Goal: Download file/media

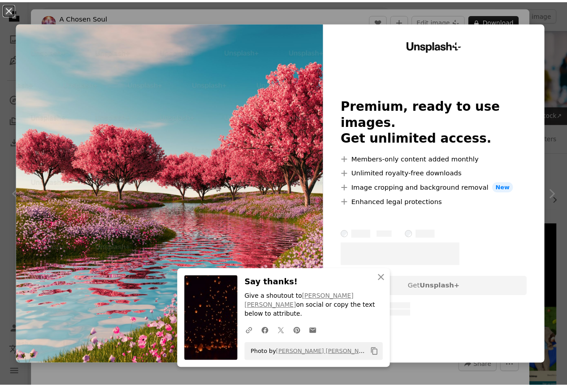
scroll to position [1909, 0]
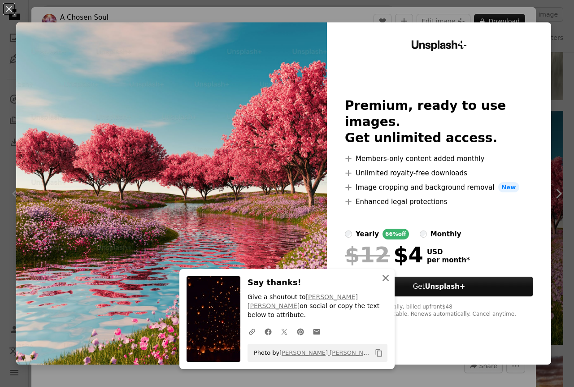
click at [386, 283] on icon "An X shape" at bounding box center [385, 278] width 11 height 11
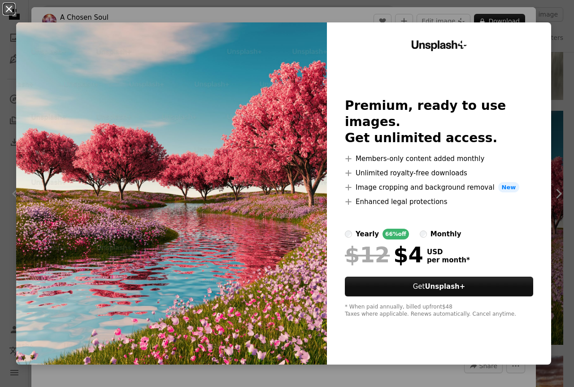
click at [7, 10] on button "An X shape" at bounding box center [9, 9] width 11 height 11
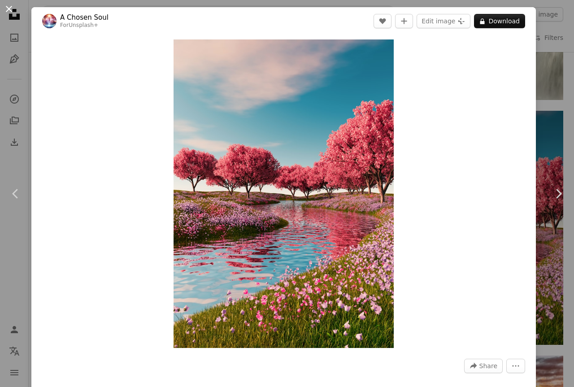
click at [7, 11] on button "An X shape" at bounding box center [9, 9] width 11 height 11
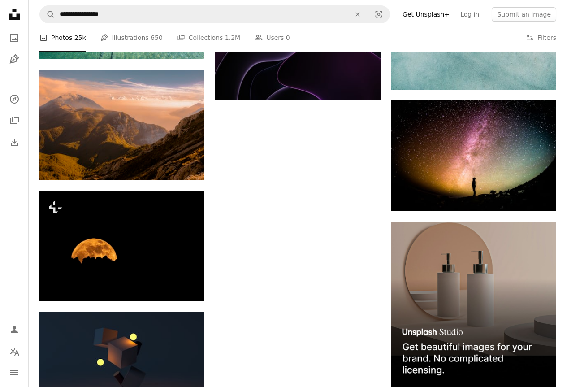
scroll to position [2521, 0]
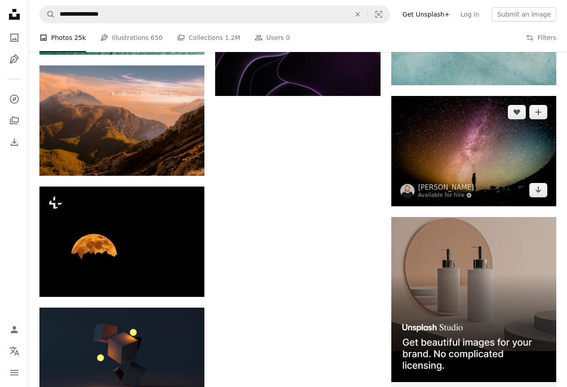
click at [503, 154] on img at bounding box center [473, 151] width 165 height 110
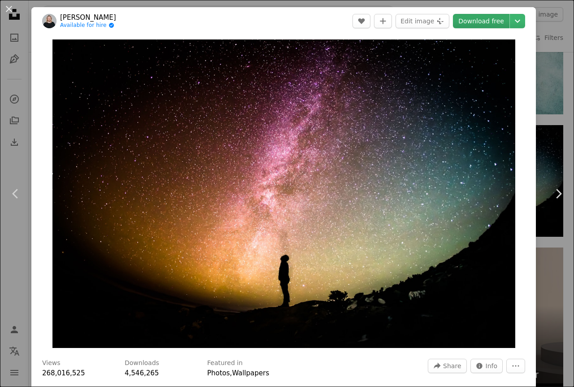
click at [478, 27] on link "Download free" at bounding box center [481, 21] width 56 height 14
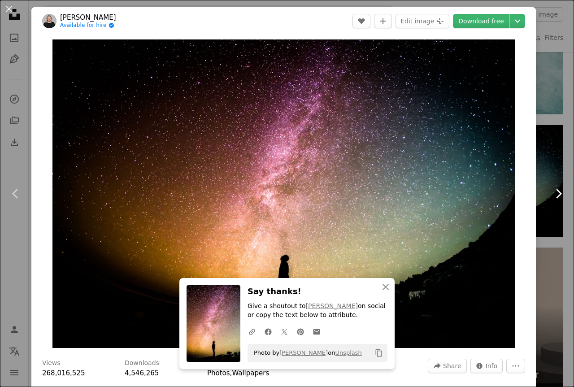
click at [556, 195] on icon at bounding box center [559, 193] width 6 height 9
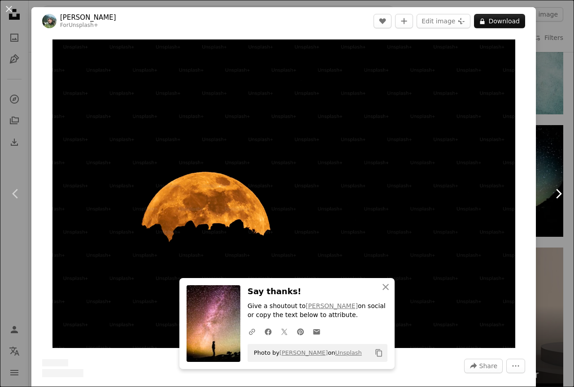
click at [556, 195] on icon at bounding box center [559, 193] width 6 height 9
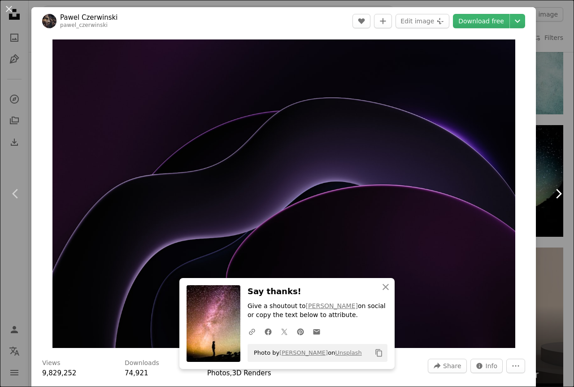
click at [556, 195] on icon at bounding box center [559, 193] width 6 height 9
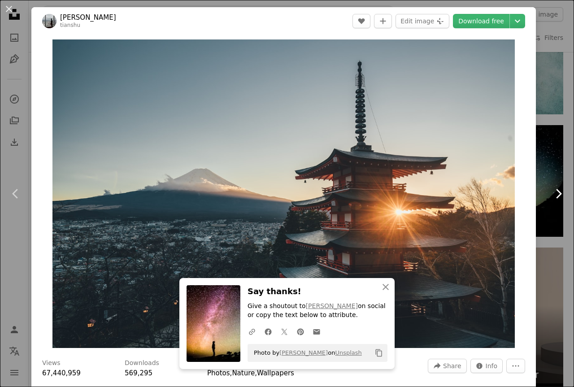
click at [551, 197] on icon "Chevron right" at bounding box center [558, 194] width 14 height 14
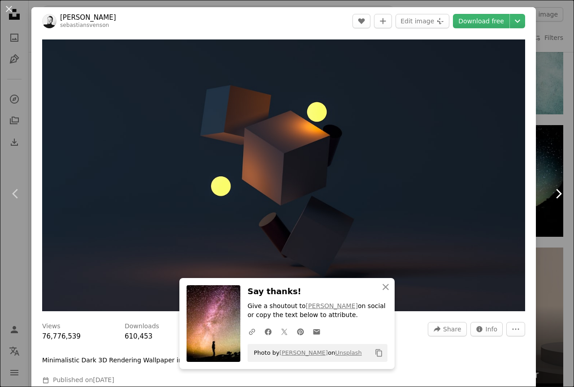
click at [551, 197] on icon "Chevron right" at bounding box center [558, 194] width 14 height 14
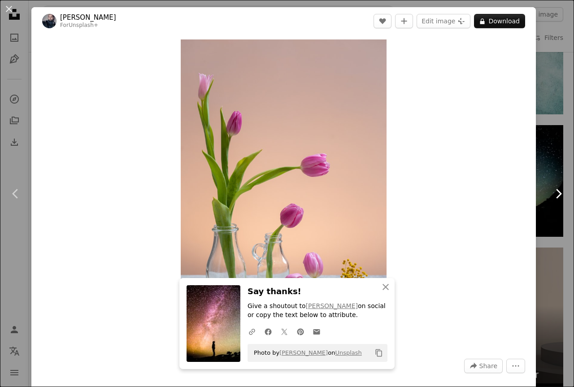
click at [551, 197] on icon "Chevron right" at bounding box center [558, 194] width 14 height 14
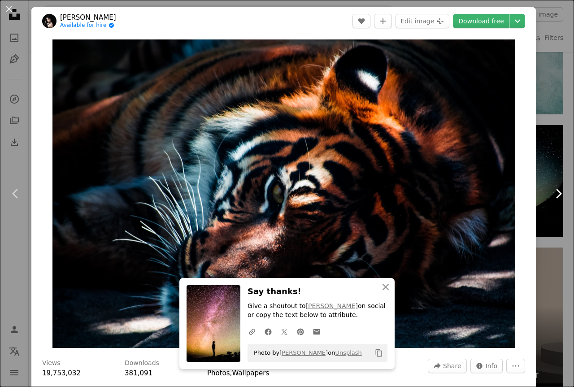
click at [551, 197] on icon "Chevron right" at bounding box center [558, 194] width 14 height 14
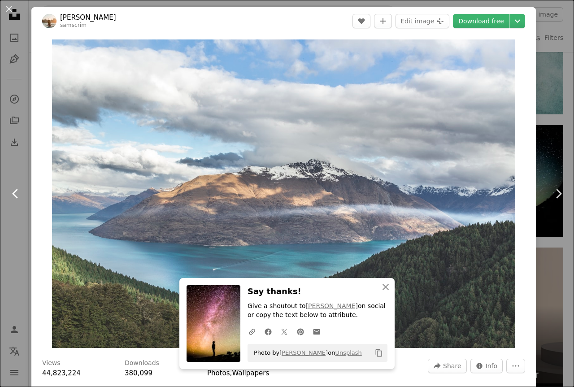
click at [11, 191] on icon "Chevron left" at bounding box center [16, 194] width 14 height 14
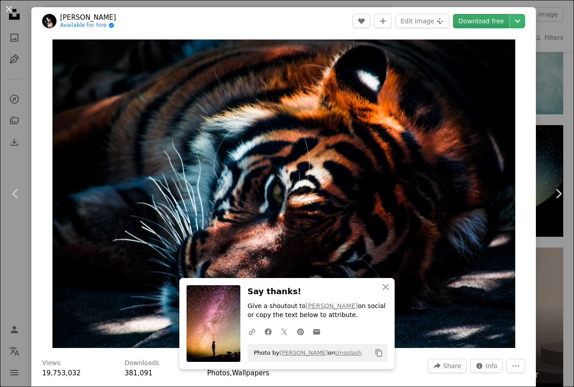
click at [478, 23] on link "Download free" at bounding box center [481, 21] width 56 height 14
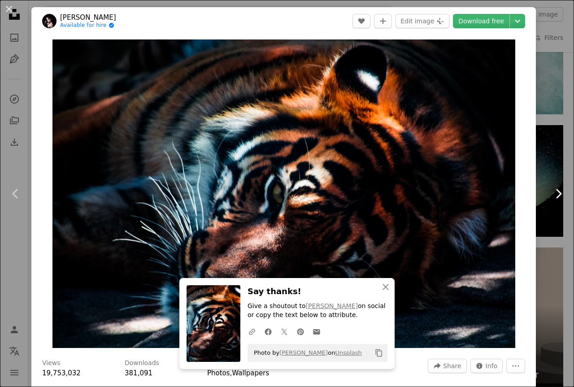
click at [551, 195] on icon "Chevron right" at bounding box center [558, 194] width 14 height 14
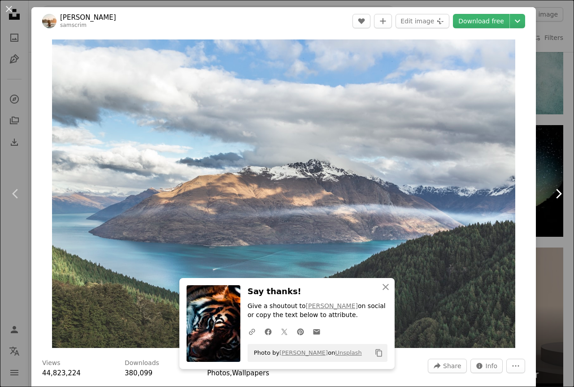
click at [556, 191] on icon at bounding box center [559, 193] width 6 height 9
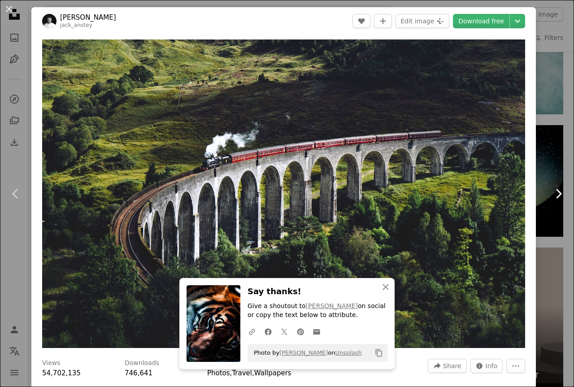
click at [556, 191] on icon at bounding box center [559, 193] width 6 height 9
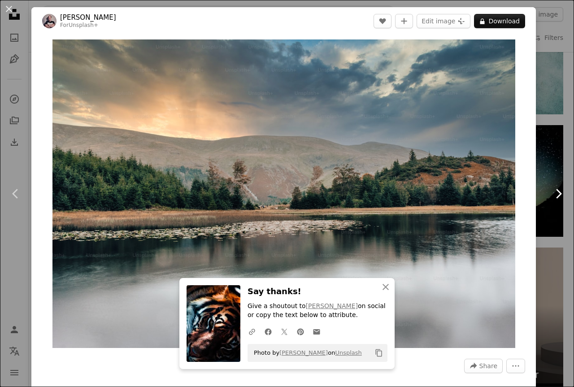
click at [556, 191] on icon at bounding box center [559, 193] width 6 height 9
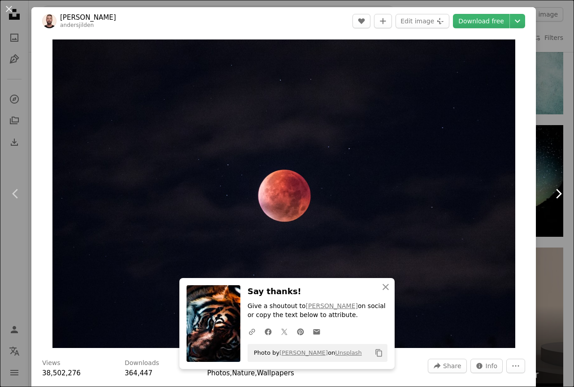
click at [551, 189] on icon "Chevron right" at bounding box center [558, 194] width 14 height 14
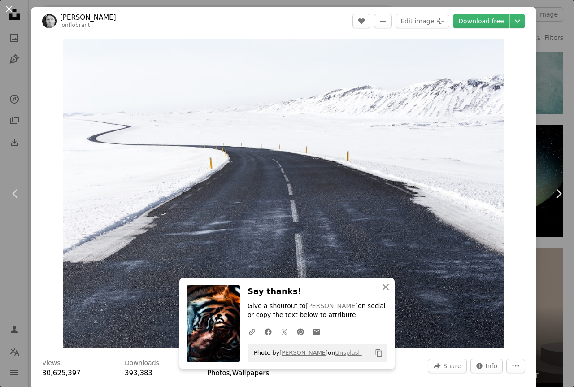
click at [4, 10] on button "An X shape" at bounding box center [9, 9] width 11 height 11
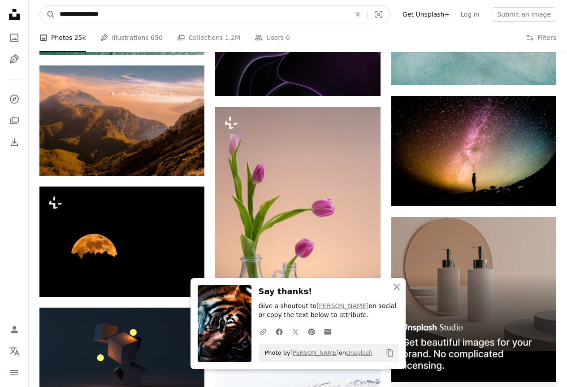
click at [128, 16] on input "**********" at bounding box center [201, 14] width 293 height 17
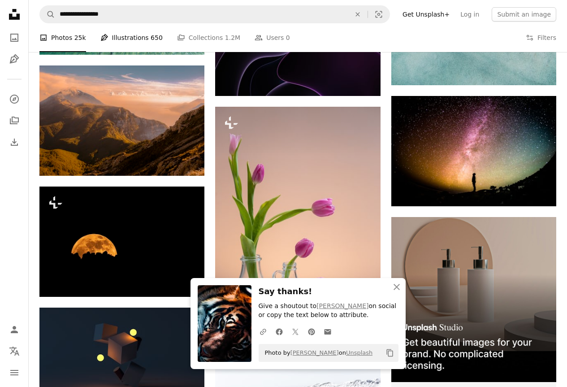
click at [134, 35] on link "Pen Tool Illustrations 650" at bounding box center [131, 37] width 62 height 29
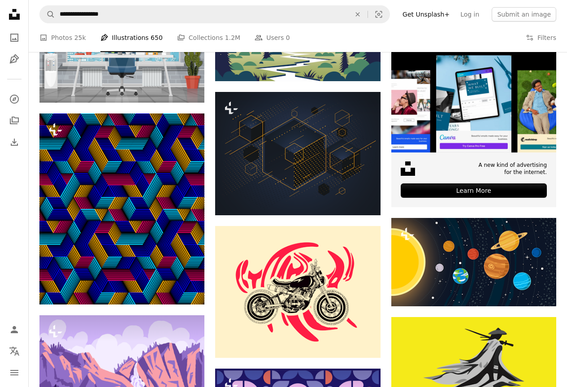
scroll to position [201, 0]
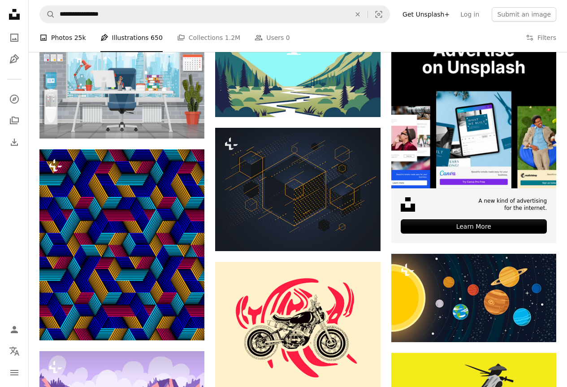
click at [74, 37] on span "25k" at bounding box center [80, 38] width 12 height 10
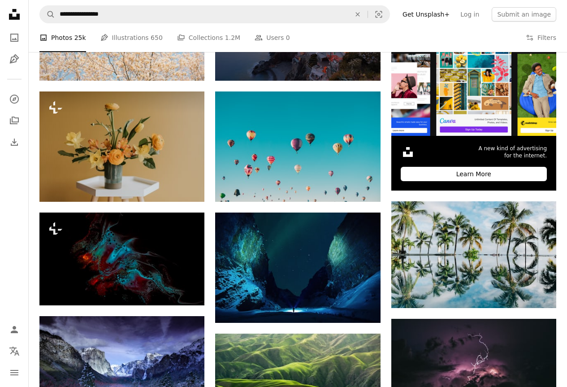
scroll to position [269, 0]
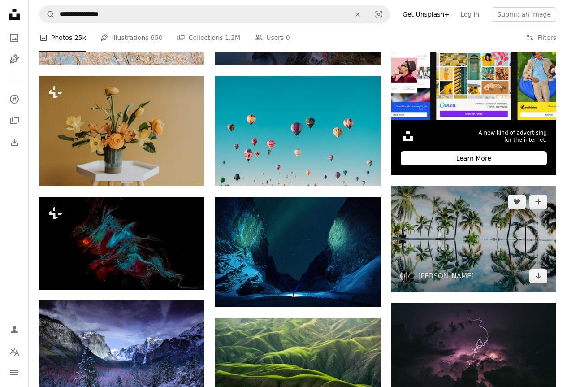
click at [529, 221] on img at bounding box center [473, 239] width 165 height 107
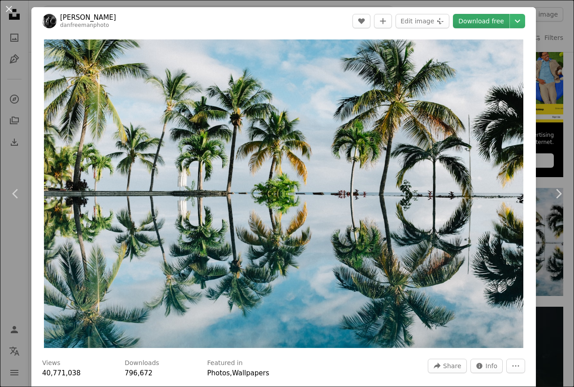
click at [485, 22] on link "Download free" at bounding box center [481, 21] width 56 height 14
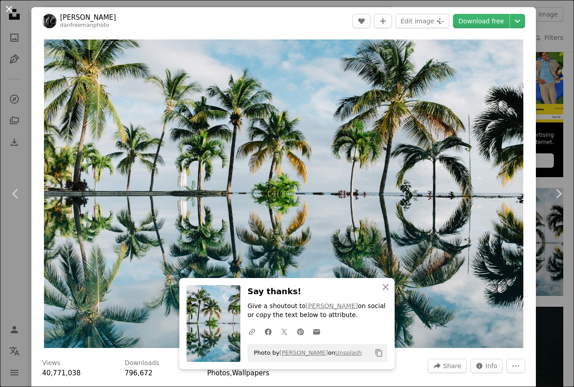
click at [6, 7] on button "An X shape" at bounding box center [9, 9] width 11 height 11
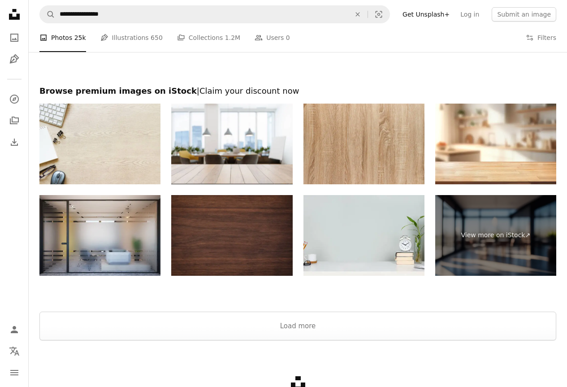
scroll to position [3885, 0]
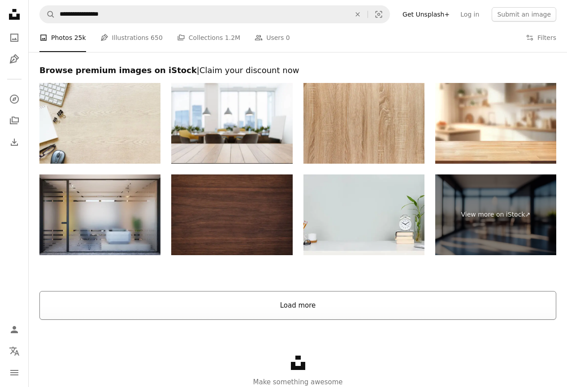
click at [304, 308] on button "Load more" at bounding box center [297, 305] width 517 height 29
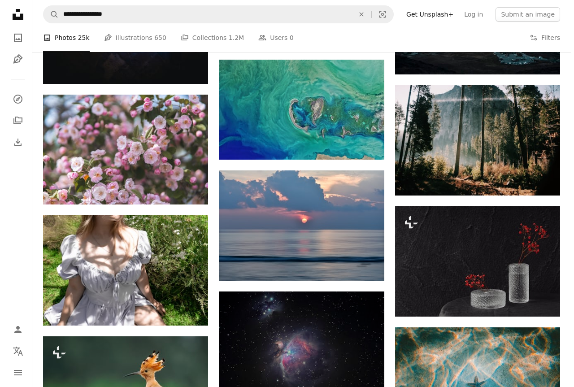
scroll to position [4683, 0]
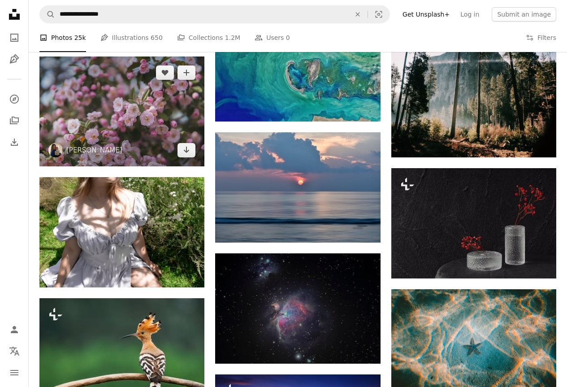
click at [94, 104] on img at bounding box center [121, 111] width 165 height 110
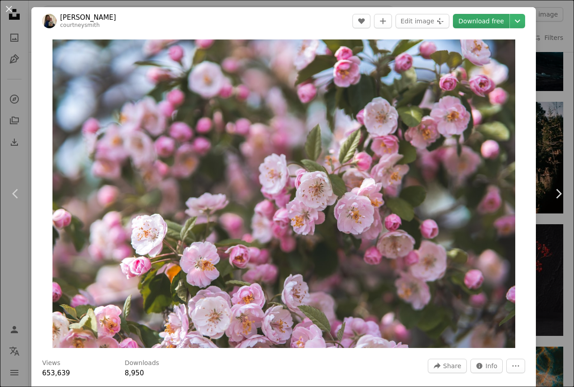
click at [466, 21] on link "Download free" at bounding box center [481, 21] width 56 height 14
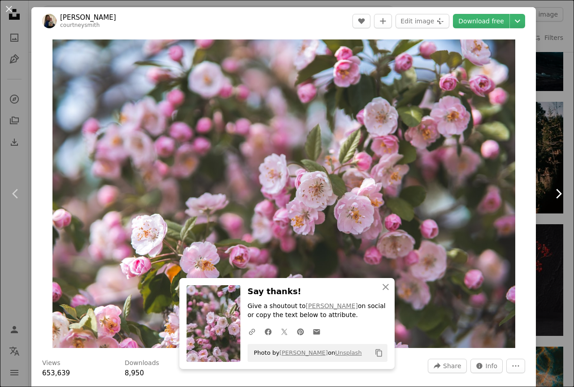
click at [551, 195] on icon "Chevron right" at bounding box center [558, 194] width 14 height 14
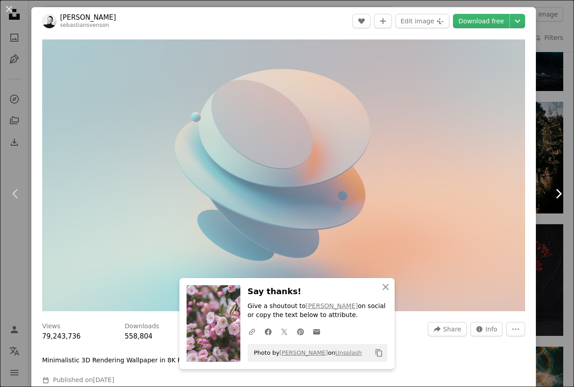
click at [551, 192] on icon "Chevron right" at bounding box center [558, 194] width 14 height 14
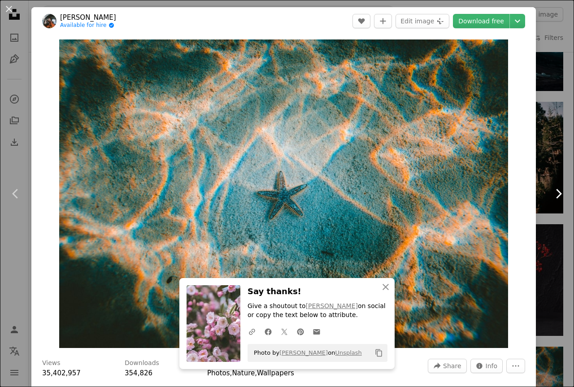
click at [551, 192] on icon "Chevron right" at bounding box center [558, 194] width 14 height 14
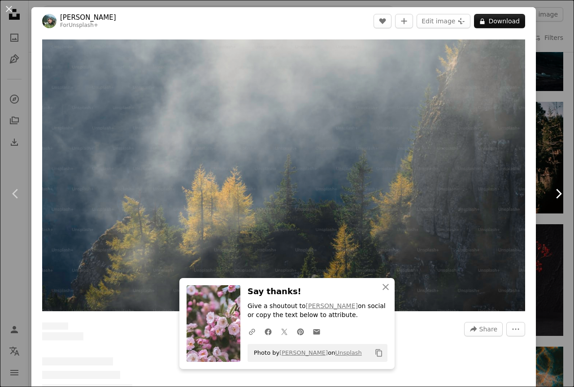
click at [551, 192] on icon "Chevron right" at bounding box center [558, 194] width 14 height 14
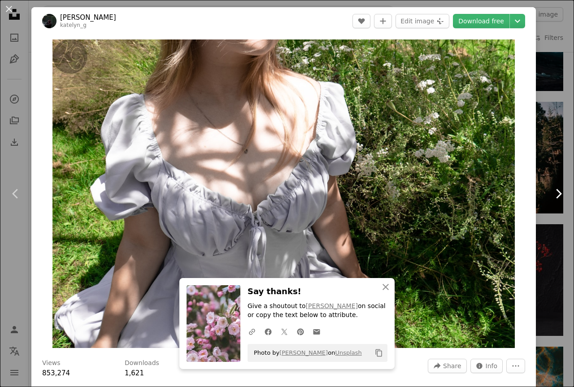
click at [557, 198] on icon "Chevron right" at bounding box center [558, 194] width 14 height 14
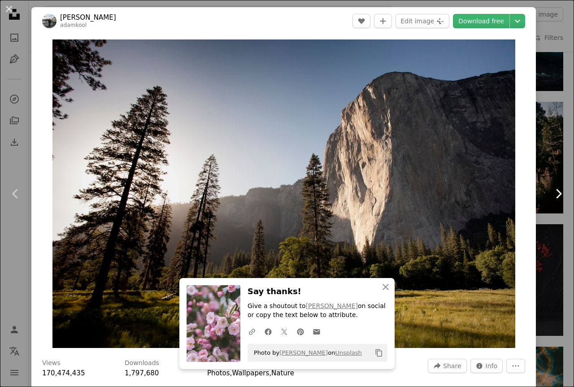
click at [551, 195] on icon "Chevron right" at bounding box center [558, 194] width 14 height 14
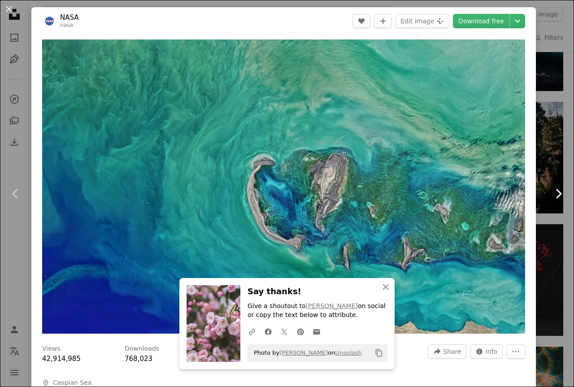
click at [551, 192] on icon "Chevron right" at bounding box center [558, 194] width 14 height 14
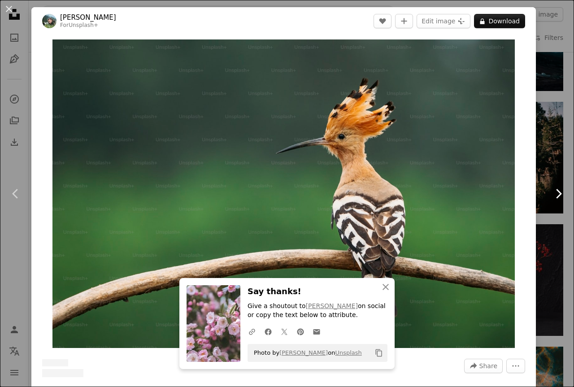
click at [556, 191] on icon at bounding box center [559, 193] width 6 height 9
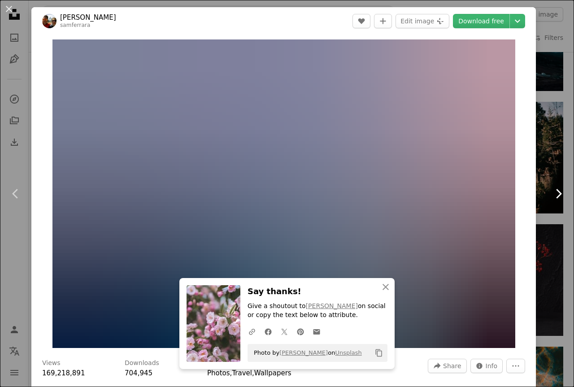
click at [556, 191] on icon at bounding box center [559, 193] width 6 height 9
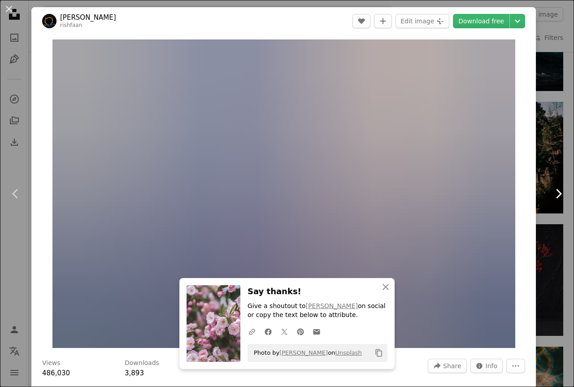
click at [556, 191] on icon at bounding box center [559, 193] width 6 height 9
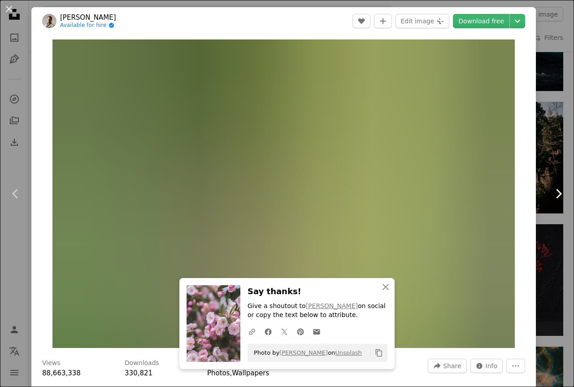
click at [556, 191] on icon at bounding box center [559, 193] width 6 height 9
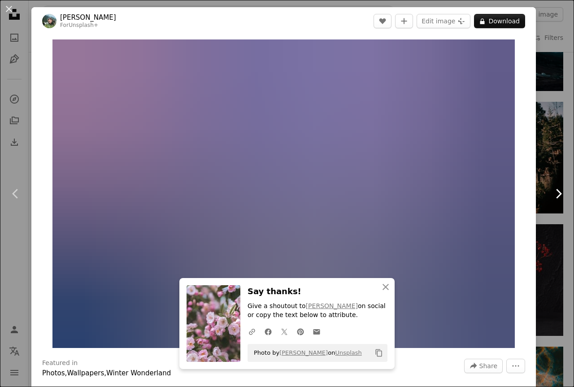
click at [556, 191] on icon at bounding box center [559, 193] width 6 height 9
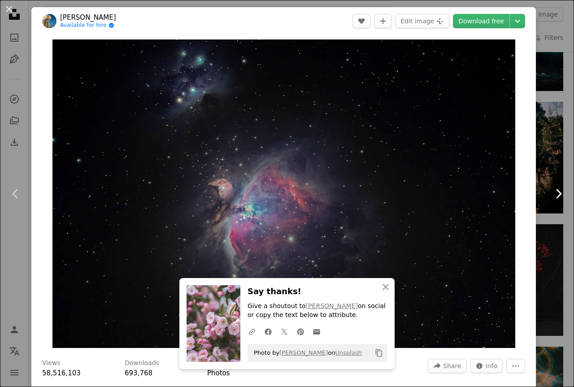
click at [553, 191] on icon "Chevron right" at bounding box center [558, 194] width 14 height 14
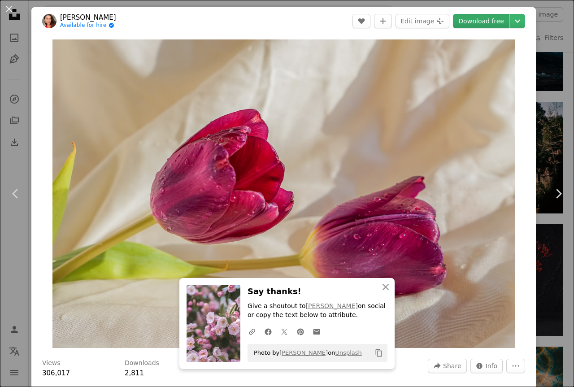
click at [465, 14] on link "Download free" at bounding box center [481, 21] width 56 height 14
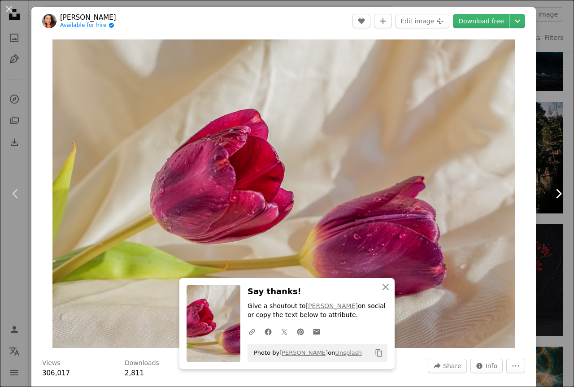
click at [551, 191] on icon "Chevron right" at bounding box center [558, 194] width 14 height 14
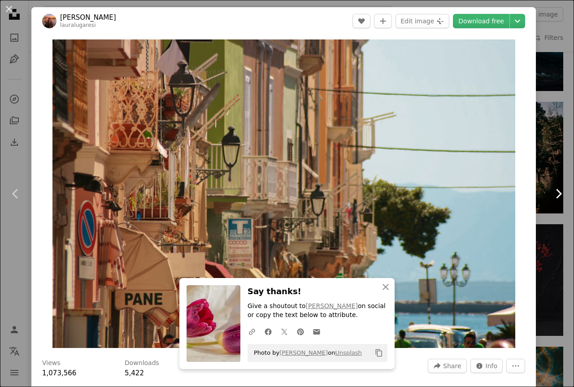
click at [551, 188] on icon "Chevron right" at bounding box center [558, 194] width 14 height 14
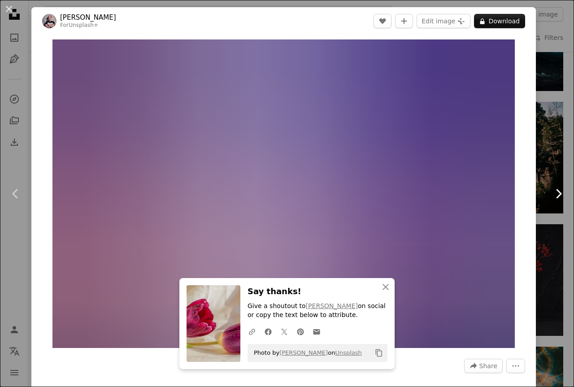
click at [551, 188] on icon "Chevron right" at bounding box center [558, 194] width 14 height 14
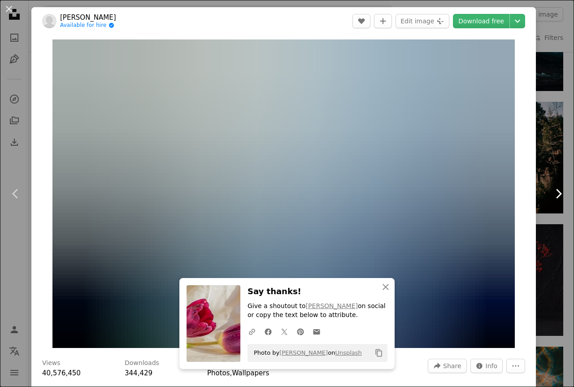
click at [551, 188] on icon "Chevron right" at bounding box center [558, 194] width 14 height 14
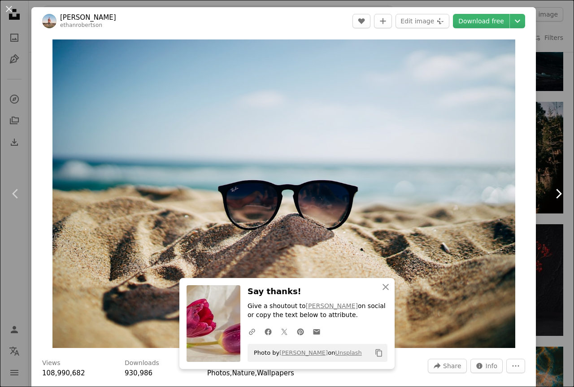
click at [551, 188] on icon "Chevron right" at bounding box center [558, 194] width 14 height 14
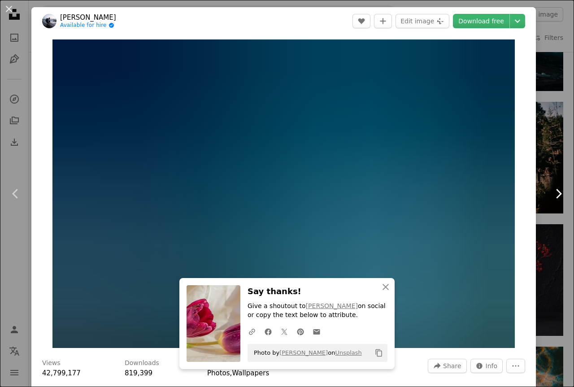
click at [551, 188] on icon "Chevron right" at bounding box center [558, 194] width 14 height 14
